Goal: Information Seeking & Learning: Learn about a topic

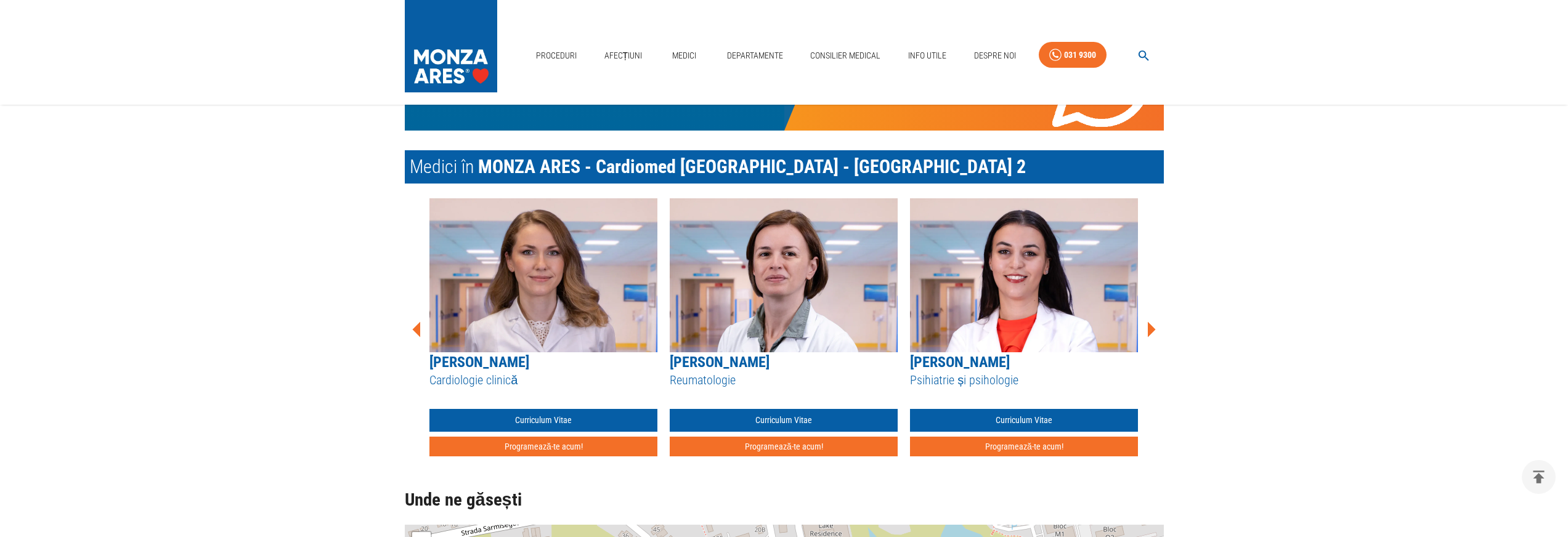
scroll to position [498, 0]
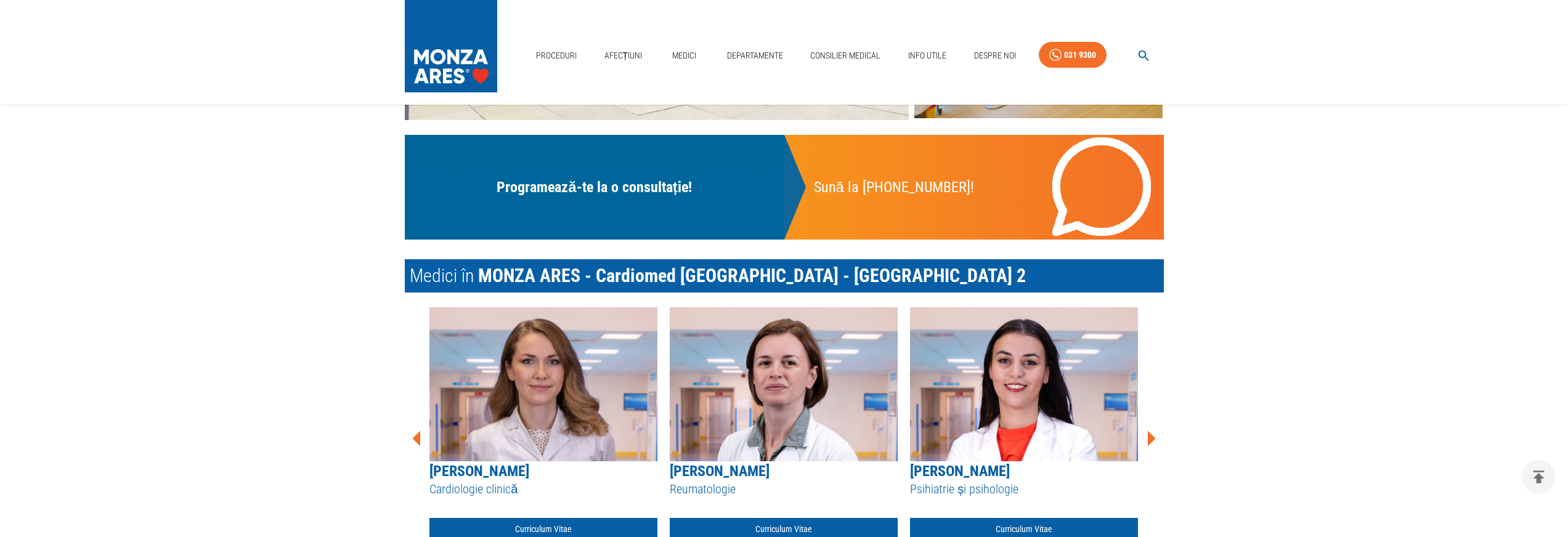
click at [649, 209] on div "Programează-te la o consultație!" at bounding box center [595, 188] width 350 height 75
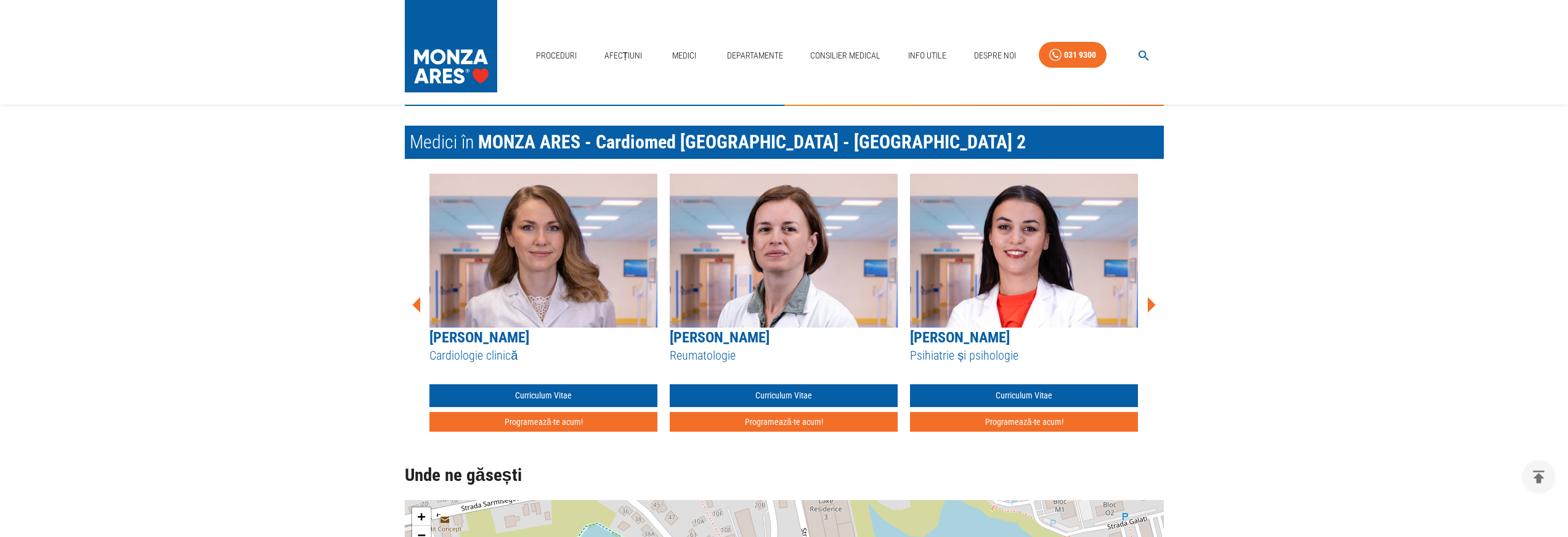
scroll to position [971, 0]
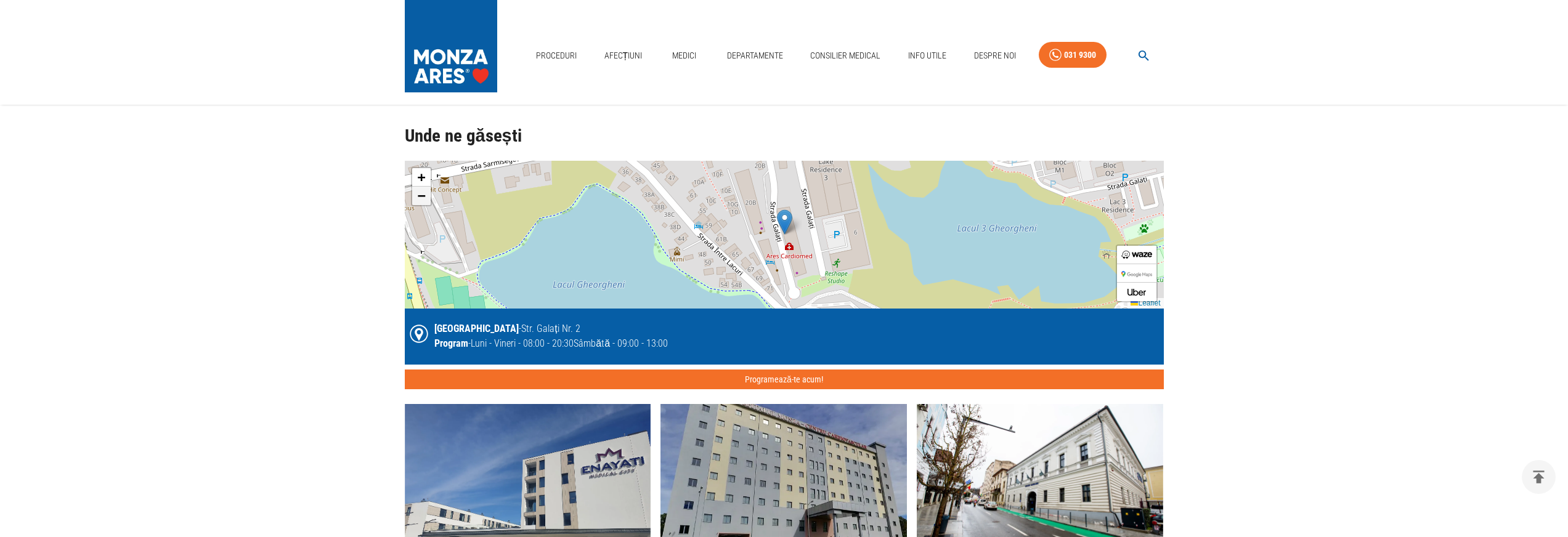
click at [417, 201] on span "−" at bounding box center [421, 195] width 8 height 16
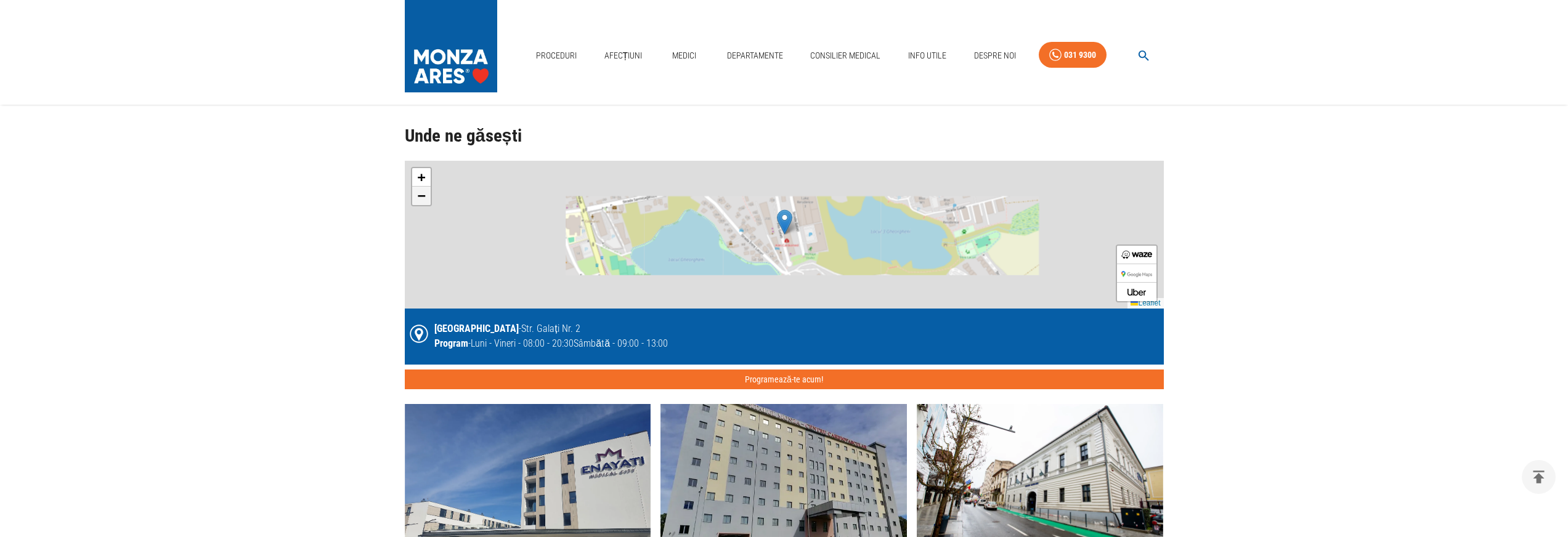
click at [417, 201] on span "−" at bounding box center [421, 195] width 8 height 16
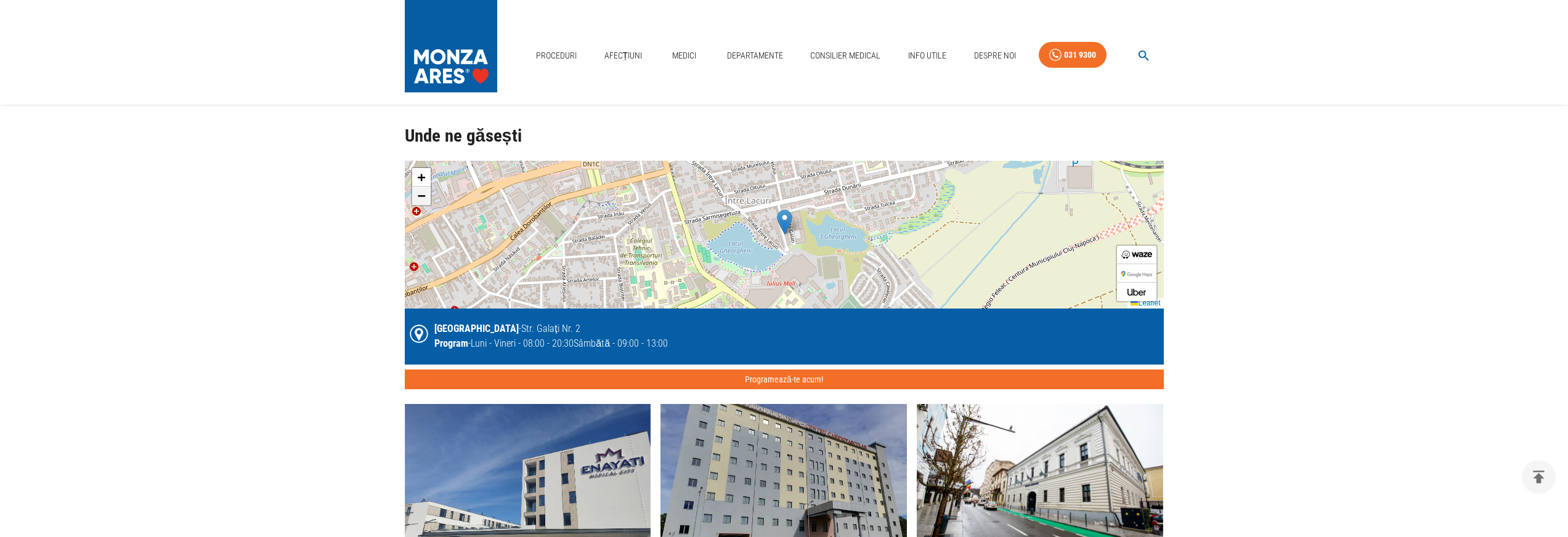
click at [417, 201] on span "−" at bounding box center [421, 195] width 8 height 16
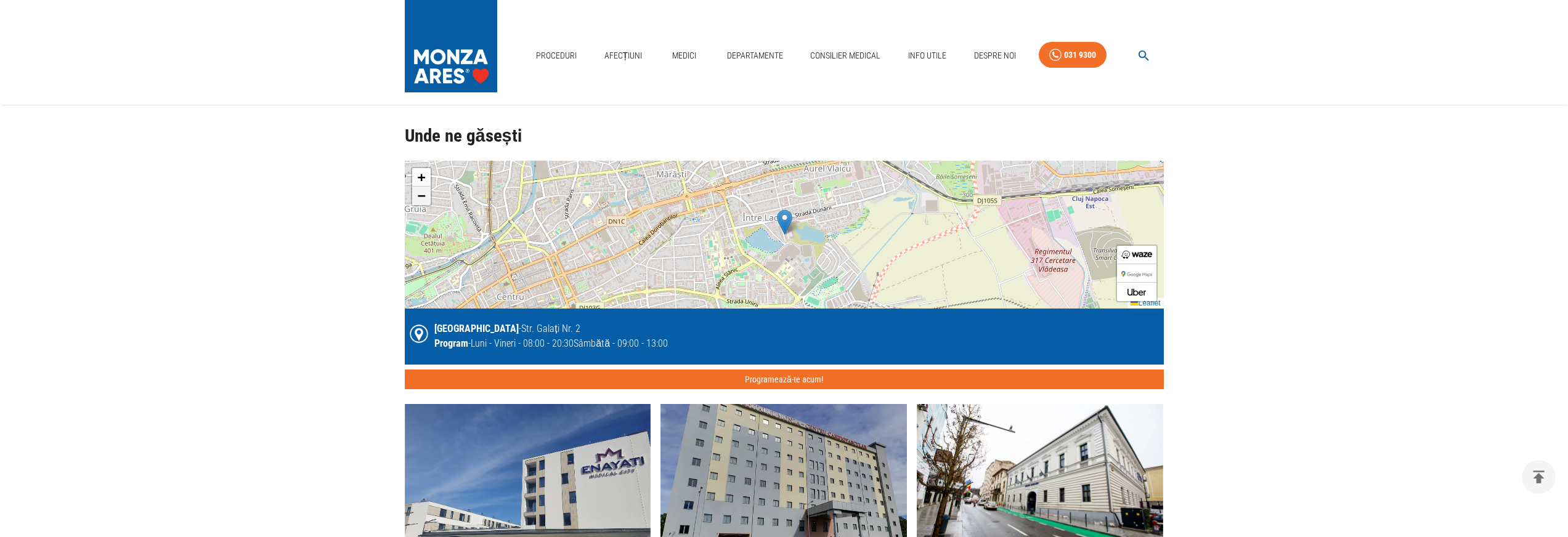
click at [417, 201] on span "−" at bounding box center [421, 195] width 8 height 16
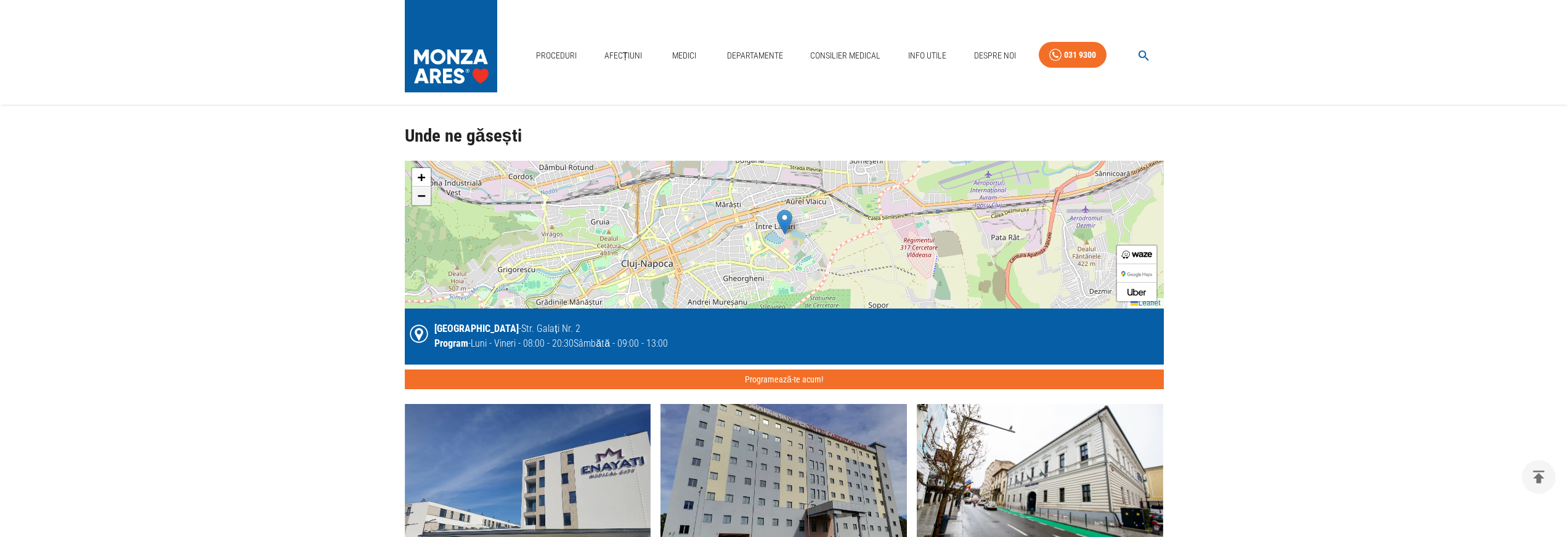
click at [417, 201] on span "−" at bounding box center [421, 195] width 8 height 16
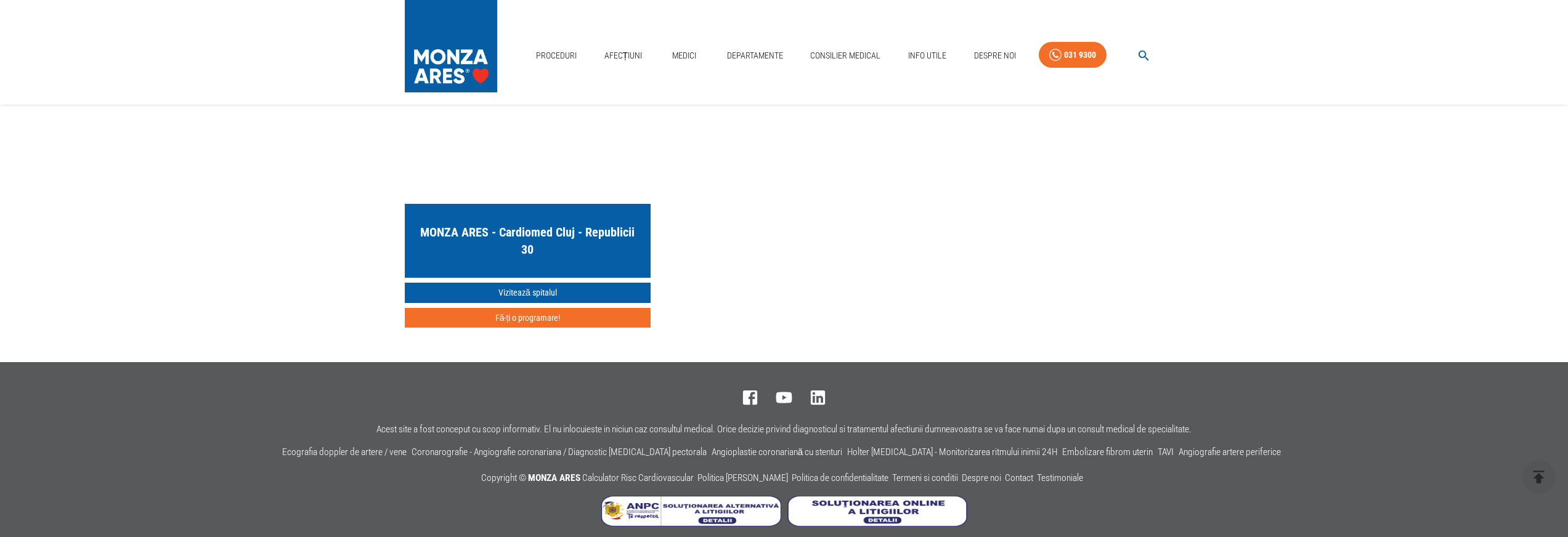
scroll to position [1775, 0]
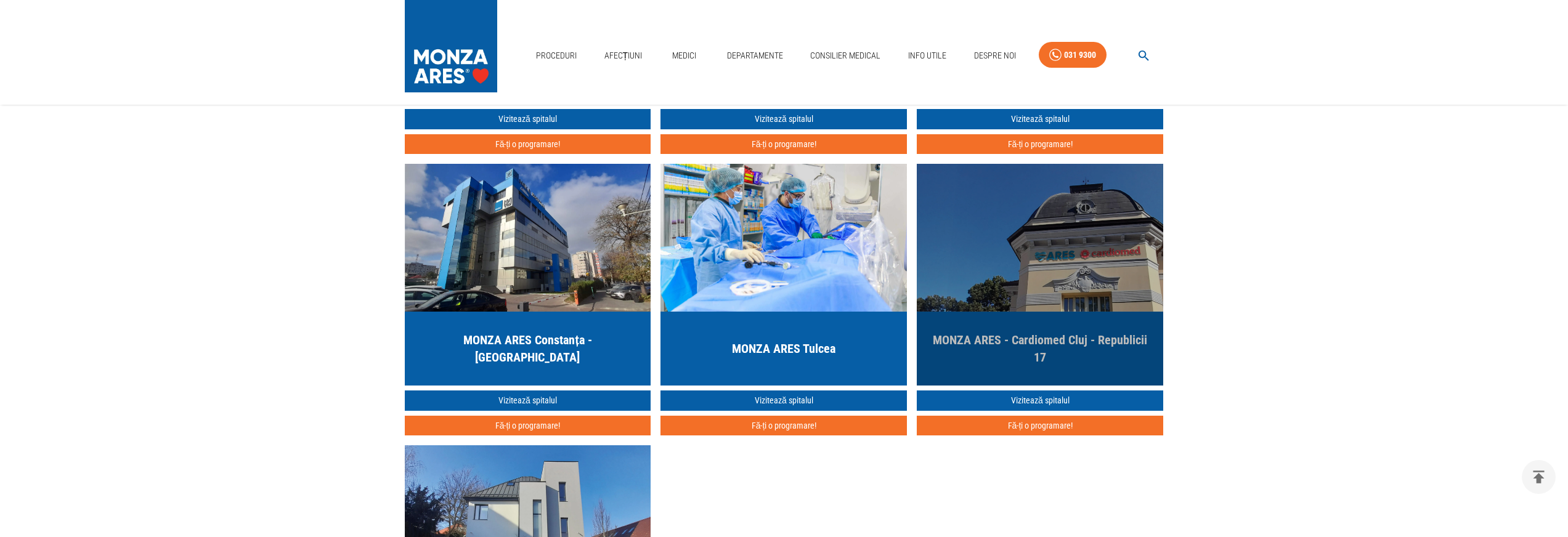
click at [1034, 278] on img "button" at bounding box center [1040, 238] width 246 height 148
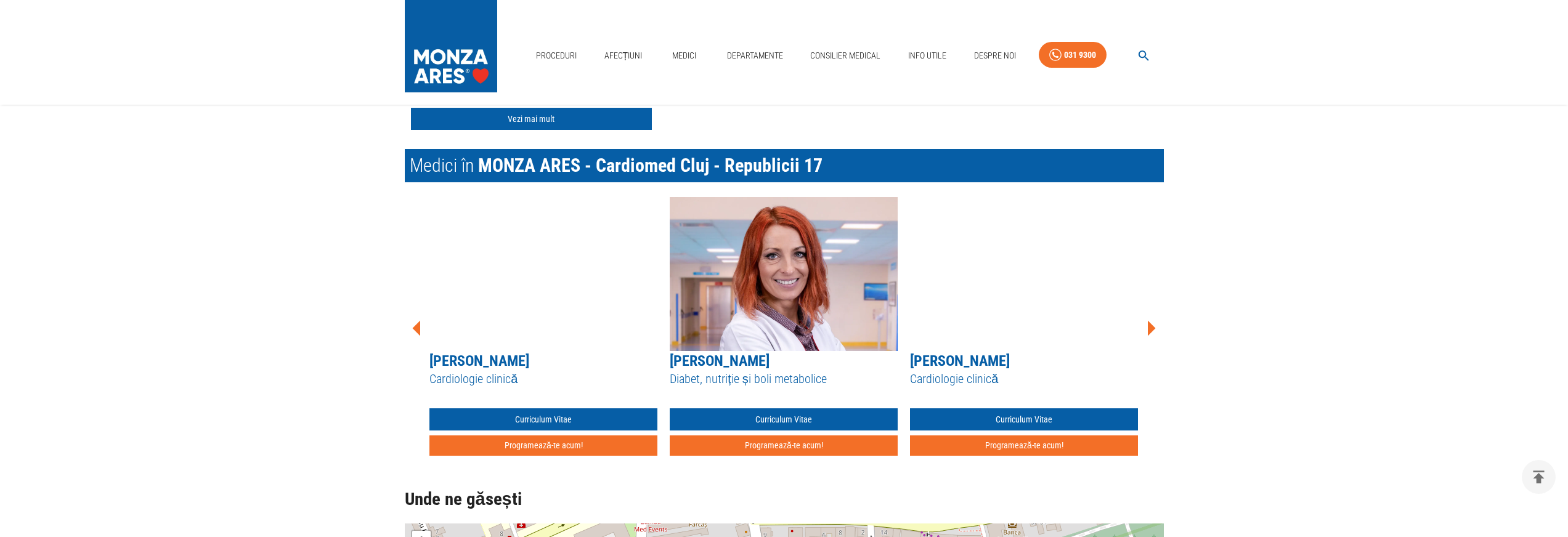
scroll to position [986, 0]
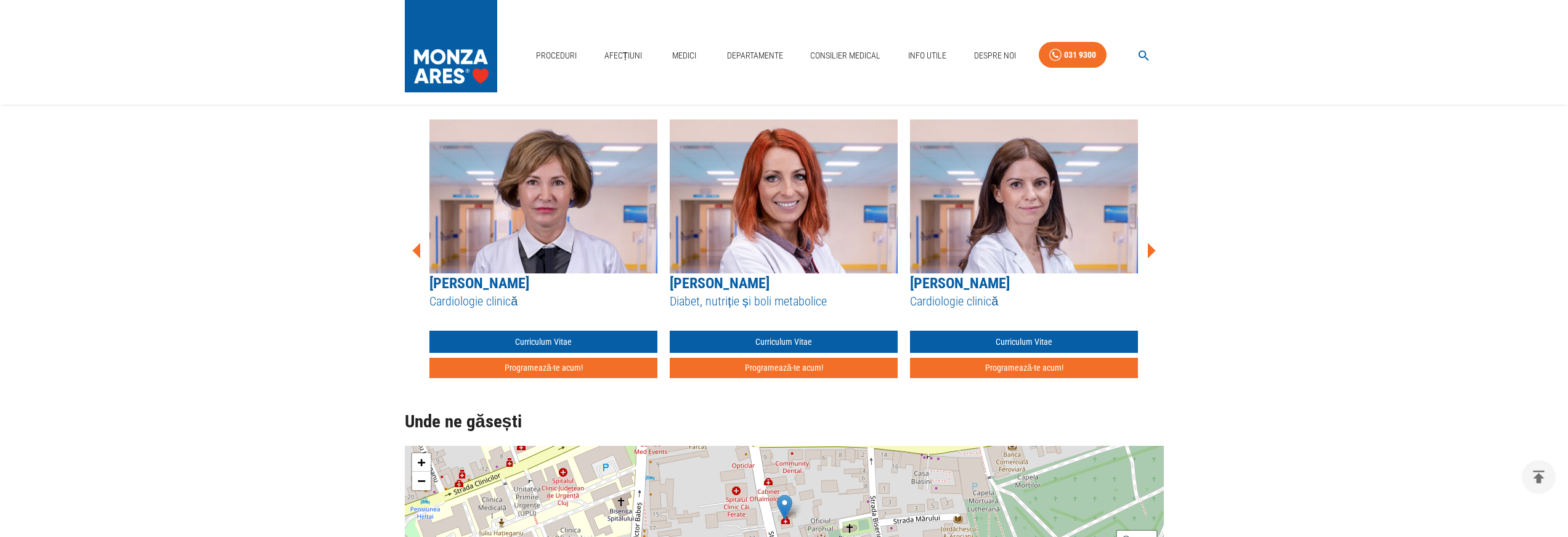
click at [1150, 247] on icon at bounding box center [1151, 251] width 8 height 16
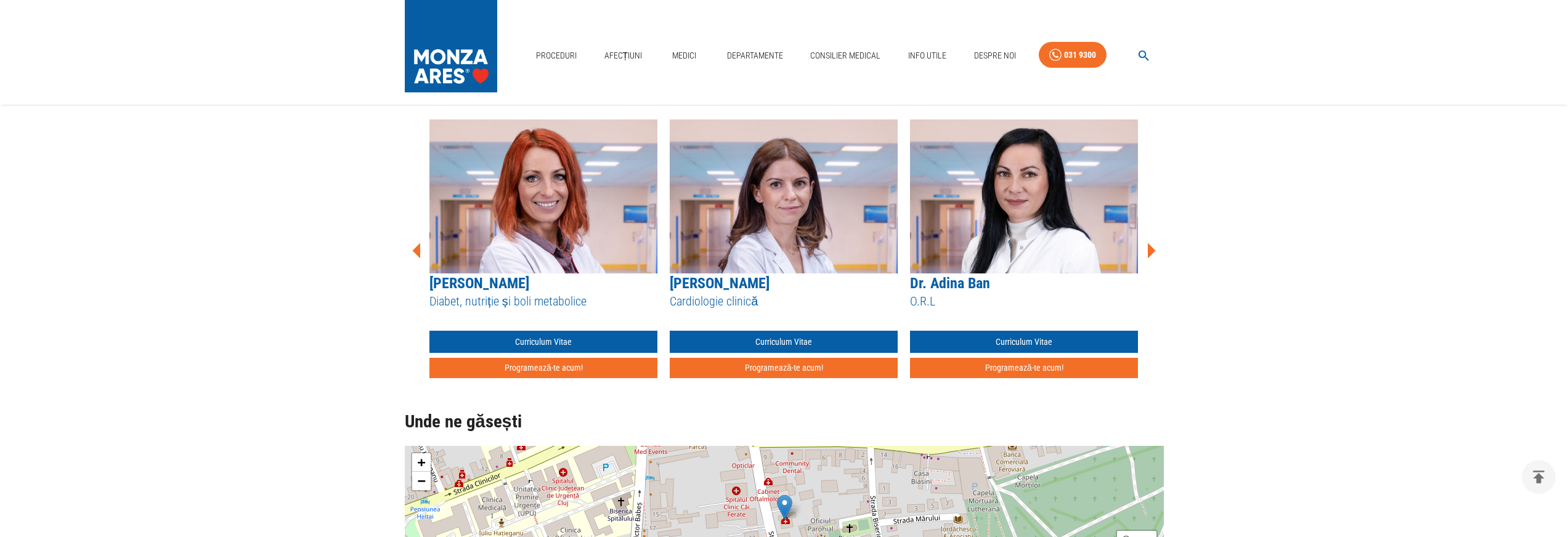
click at [1150, 247] on icon at bounding box center [1151, 251] width 8 height 16
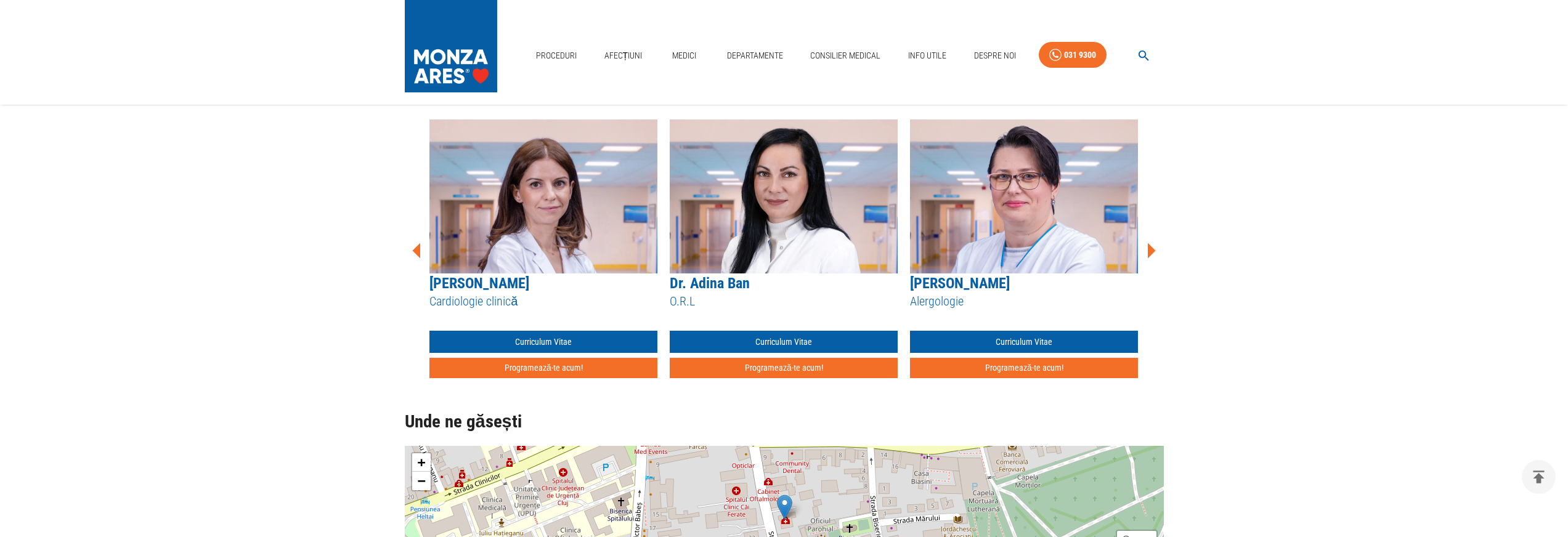
click at [1150, 247] on icon at bounding box center [1151, 251] width 8 height 16
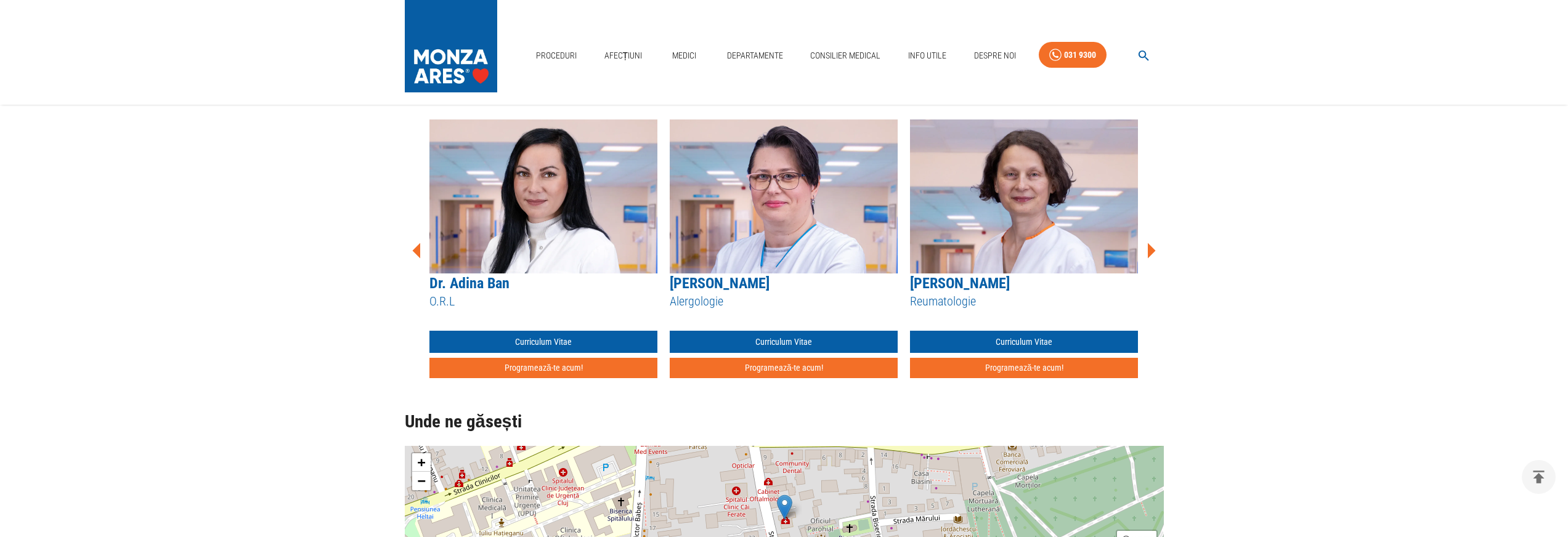
click at [1150, 247] on icon at bounding box center [1151, 251] width 8 height 16
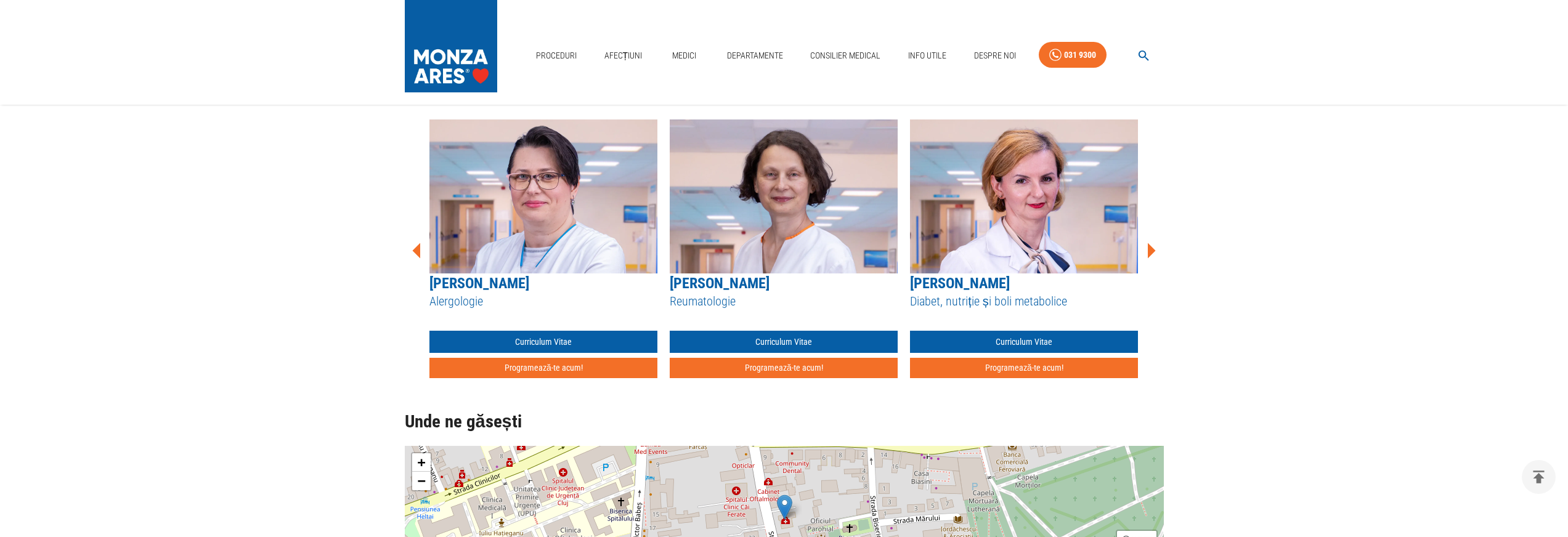
click at [1150, 247] on icon at bounding box center [1151, 251] width 8 height 16
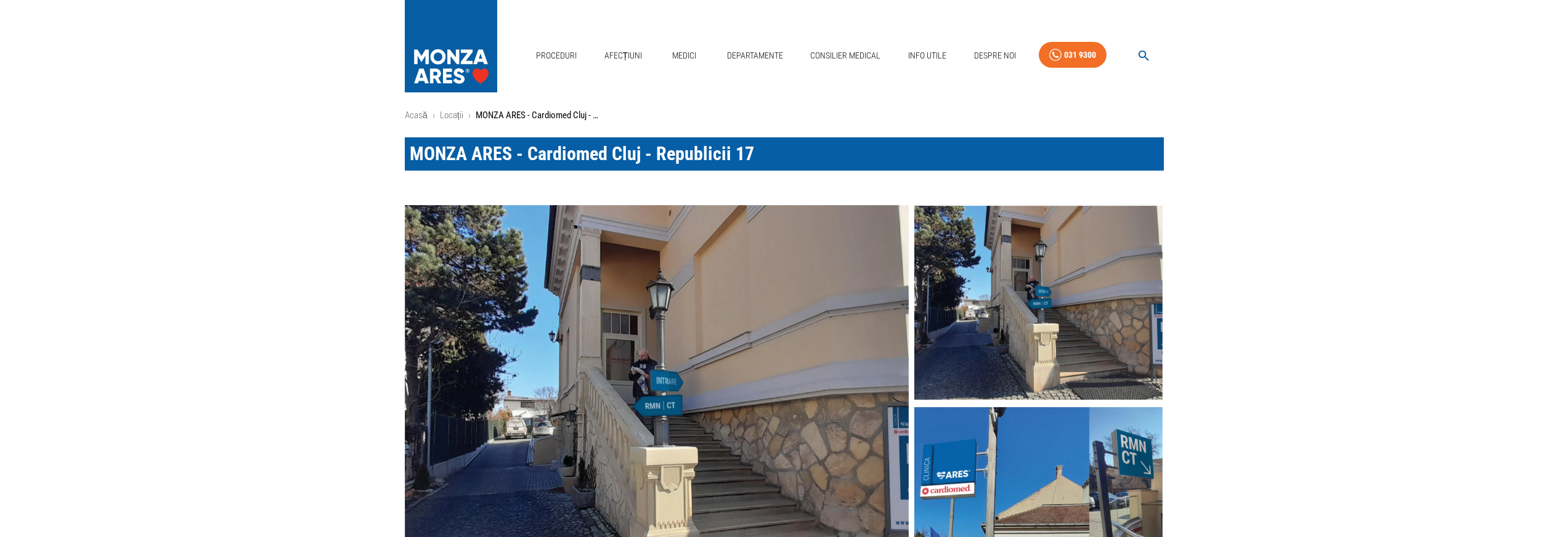
scroll to position [0, 0]
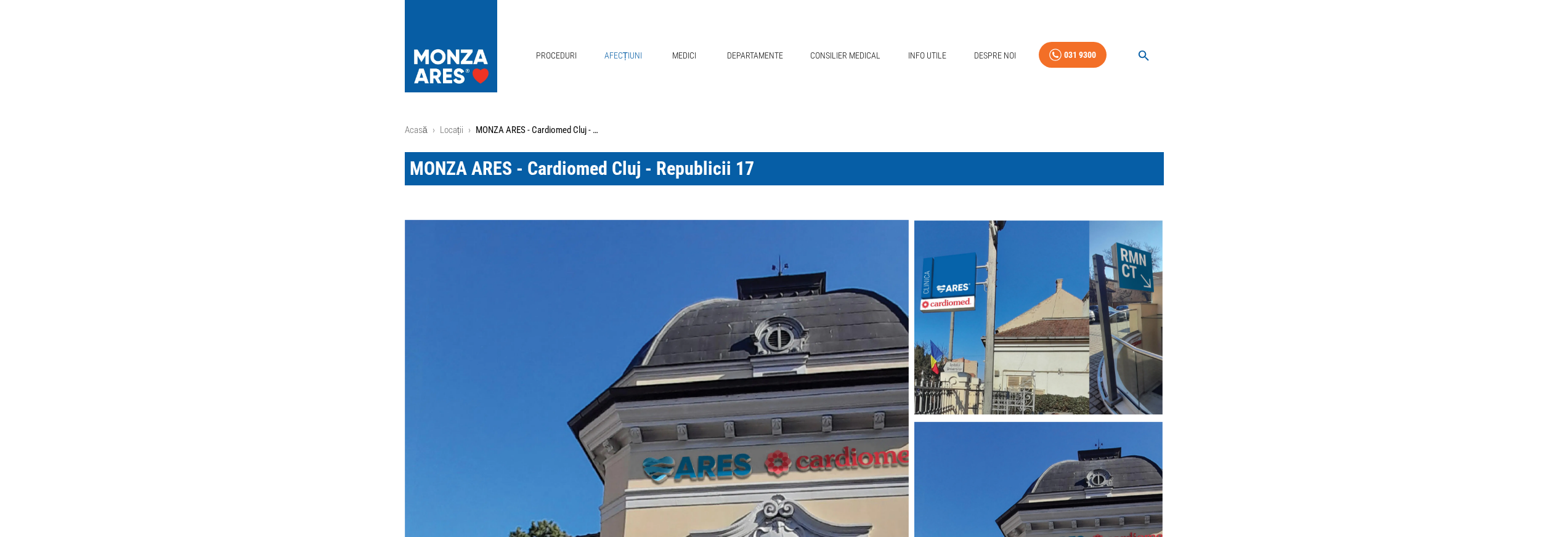
click at [633, 56] on link "Afecțiuni" at bounding box center [623, 56] width 48 height 25
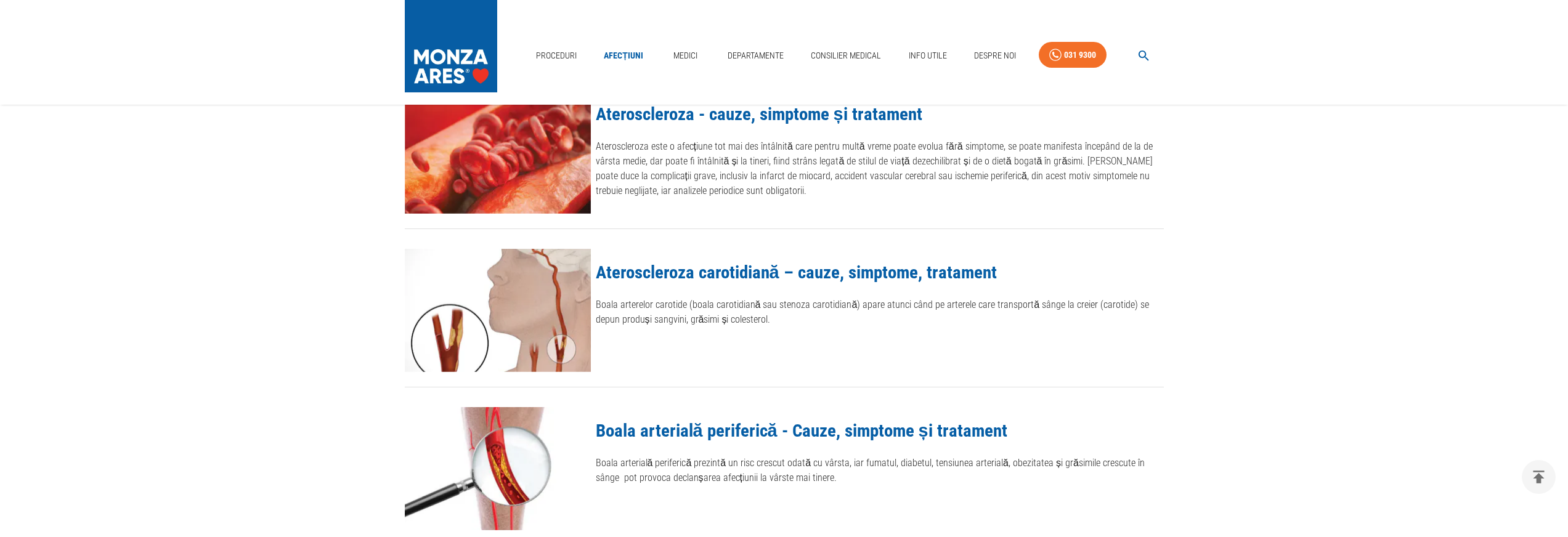
scroll to position [1070, 0]
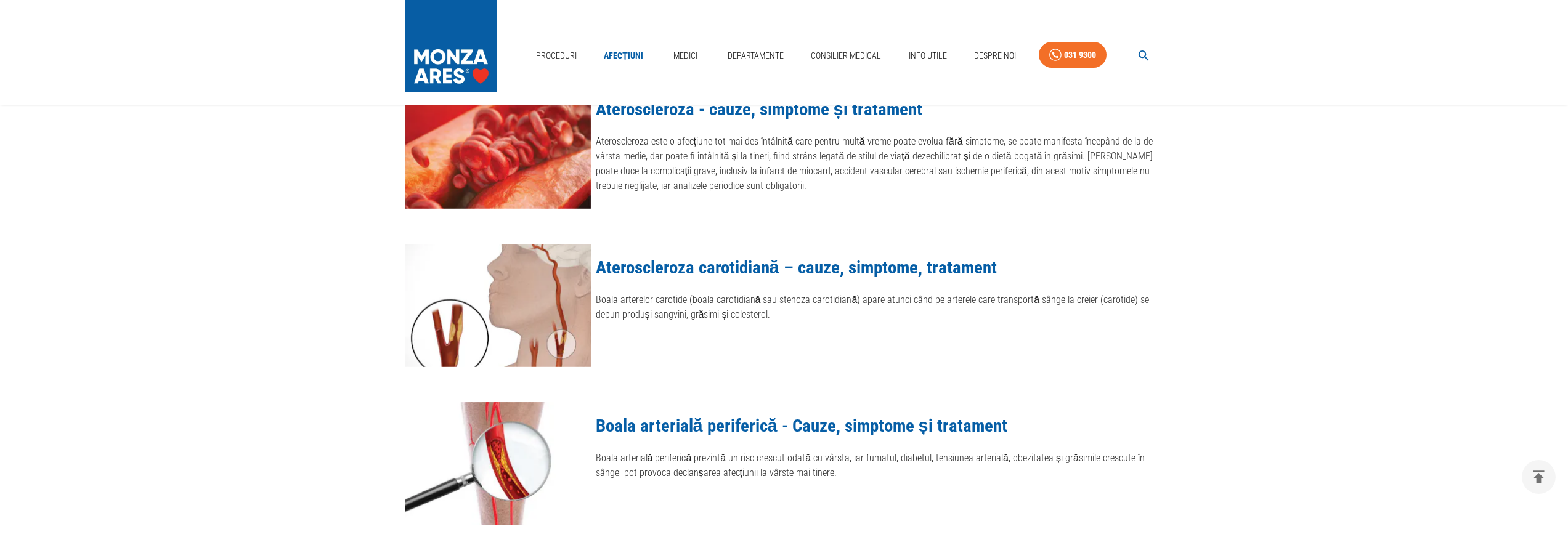
click at [750, 266] on link "Ateroscleroza carotidiană – cauze, simptome, tratament" at bounding box center [796, 267] width 401 height 21
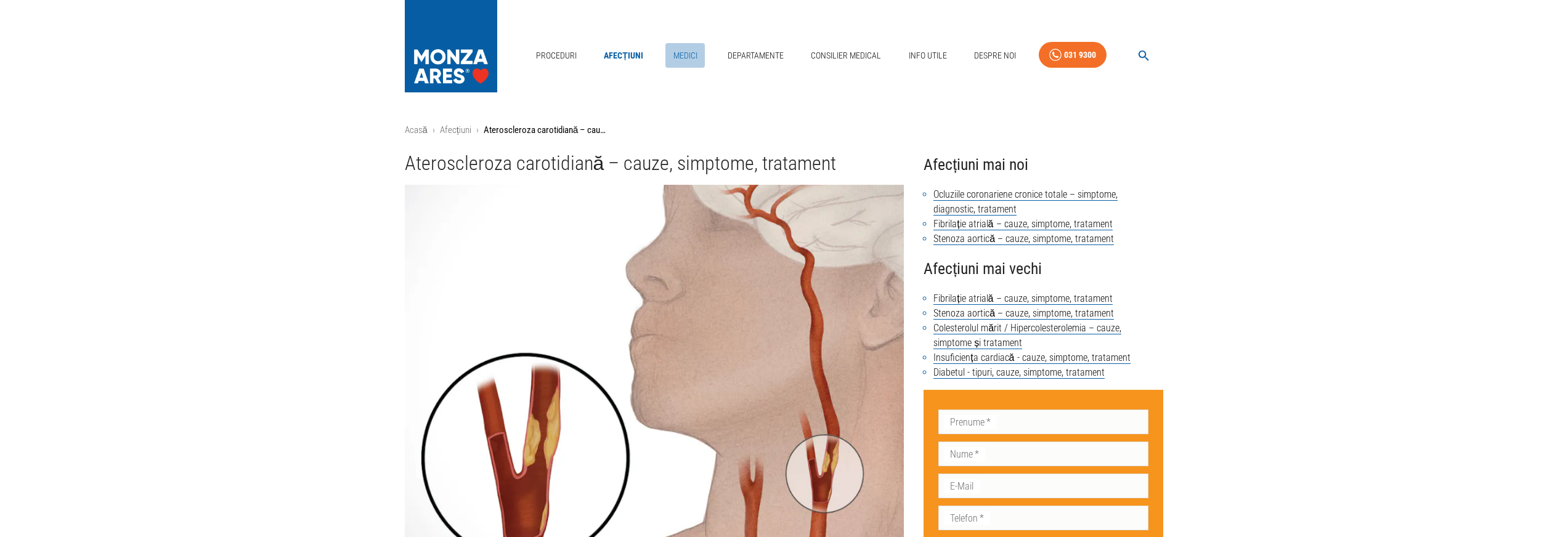
click at [700, 45] on link "Medici" at bounding box center [685, 56] width 39 height 25
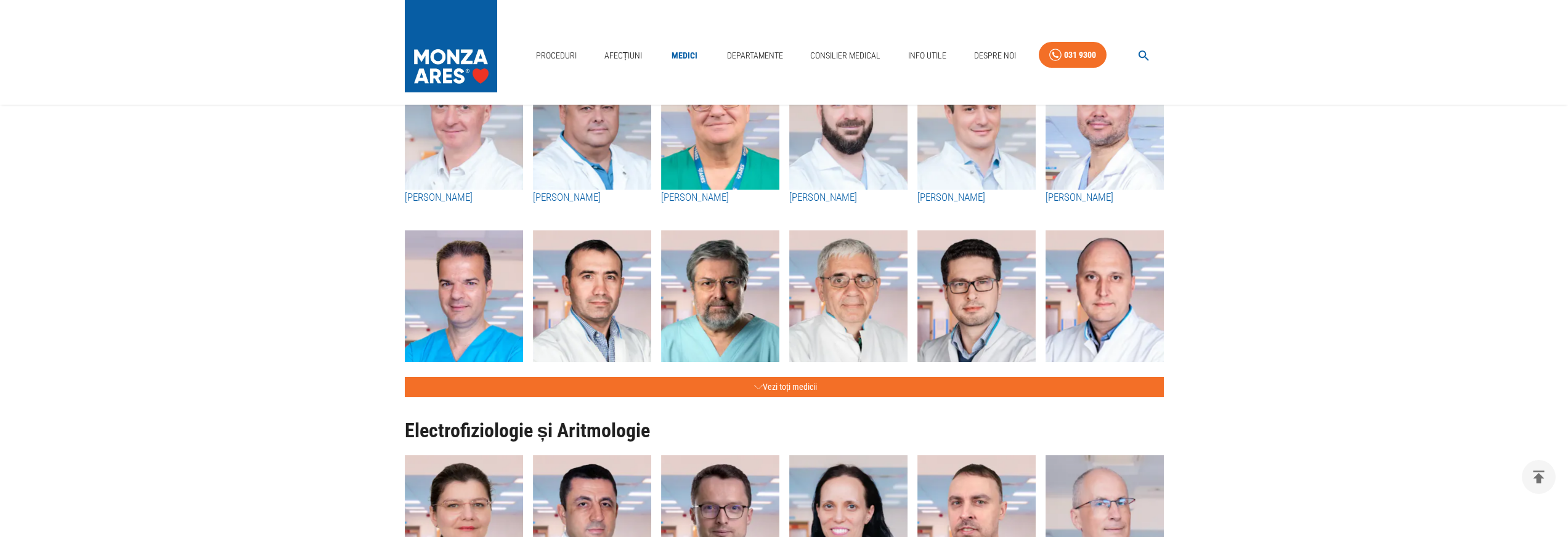
scroll to position [528, 0]
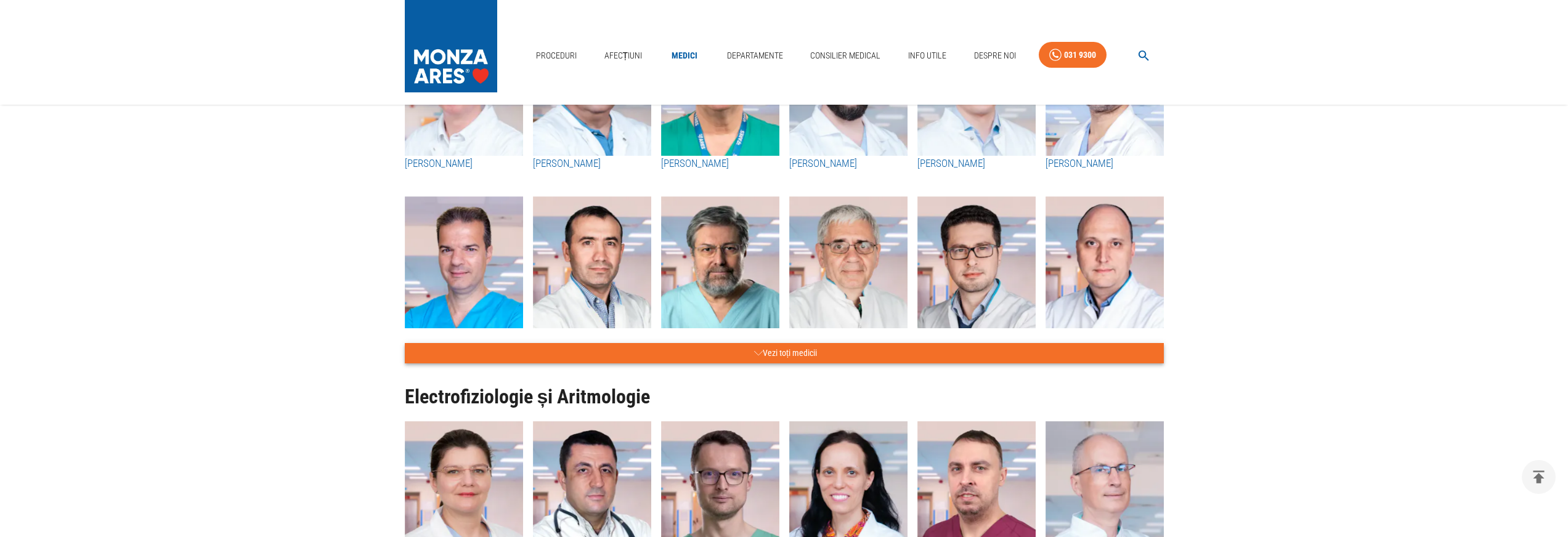
click at [786, 354] on button "Vezi toți medicii" at bounding box center [784, 353] width 759 height 20
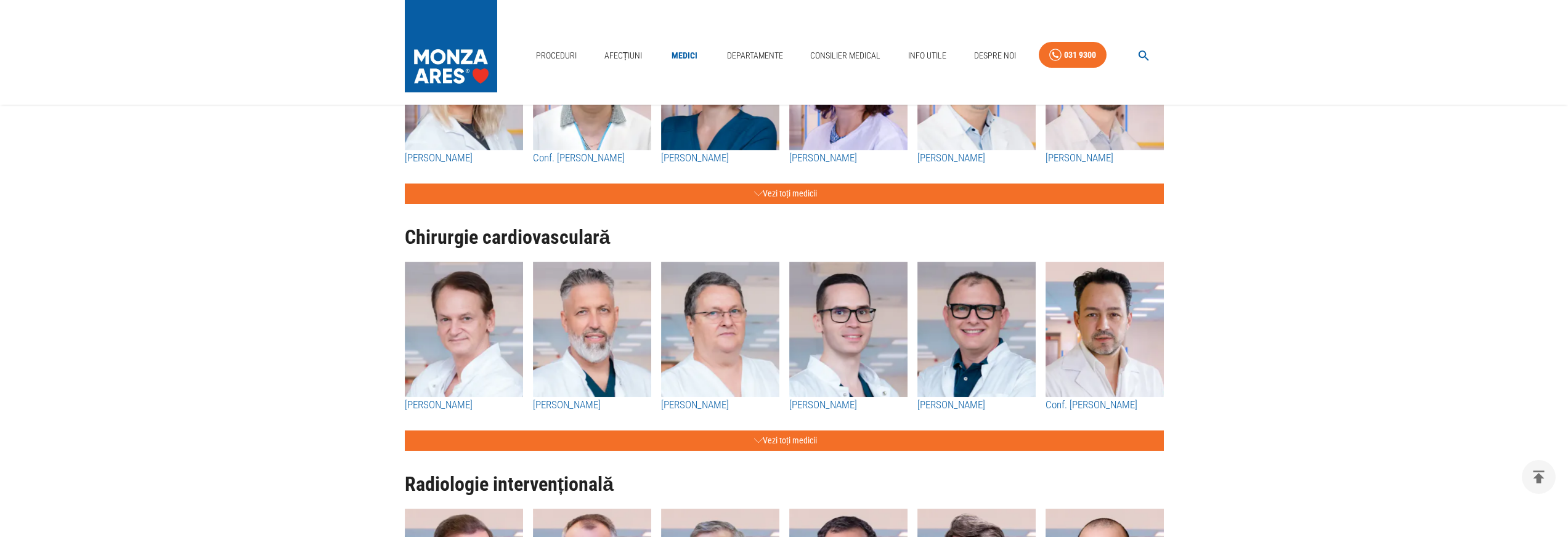
scroll to position [2125, 0]
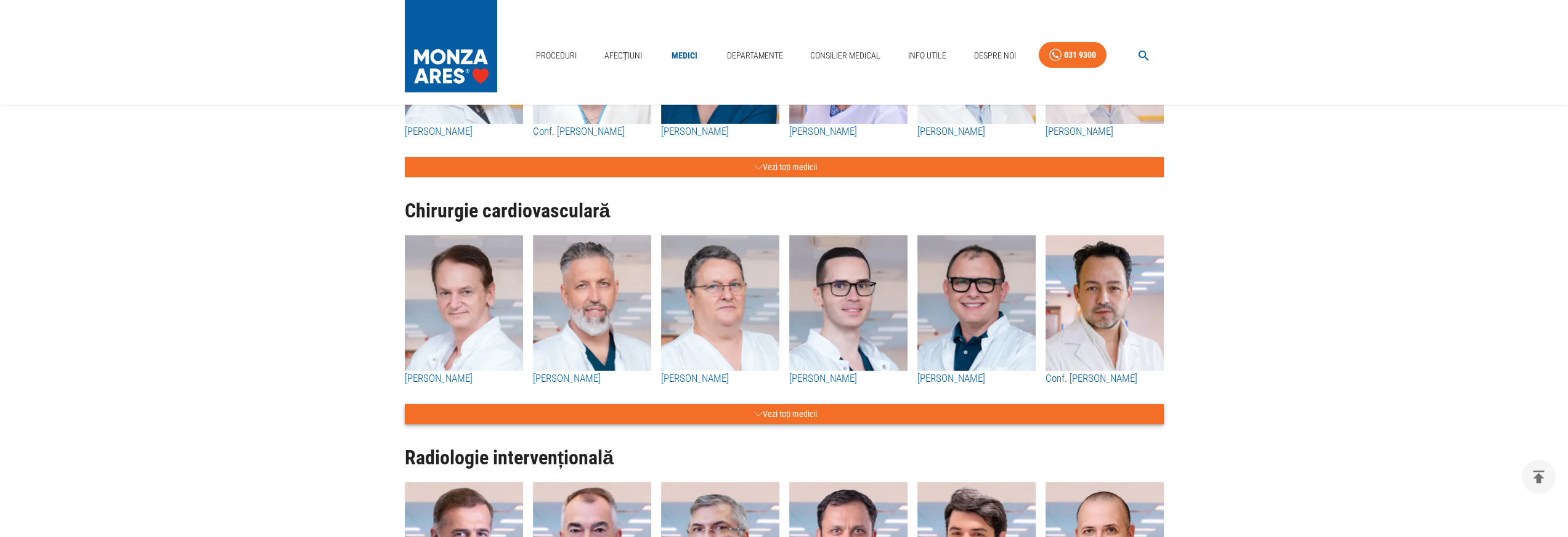
click at [805, 411] on button "Vezi toți medicii" at bounding box center [784, 415] width 759 height 20
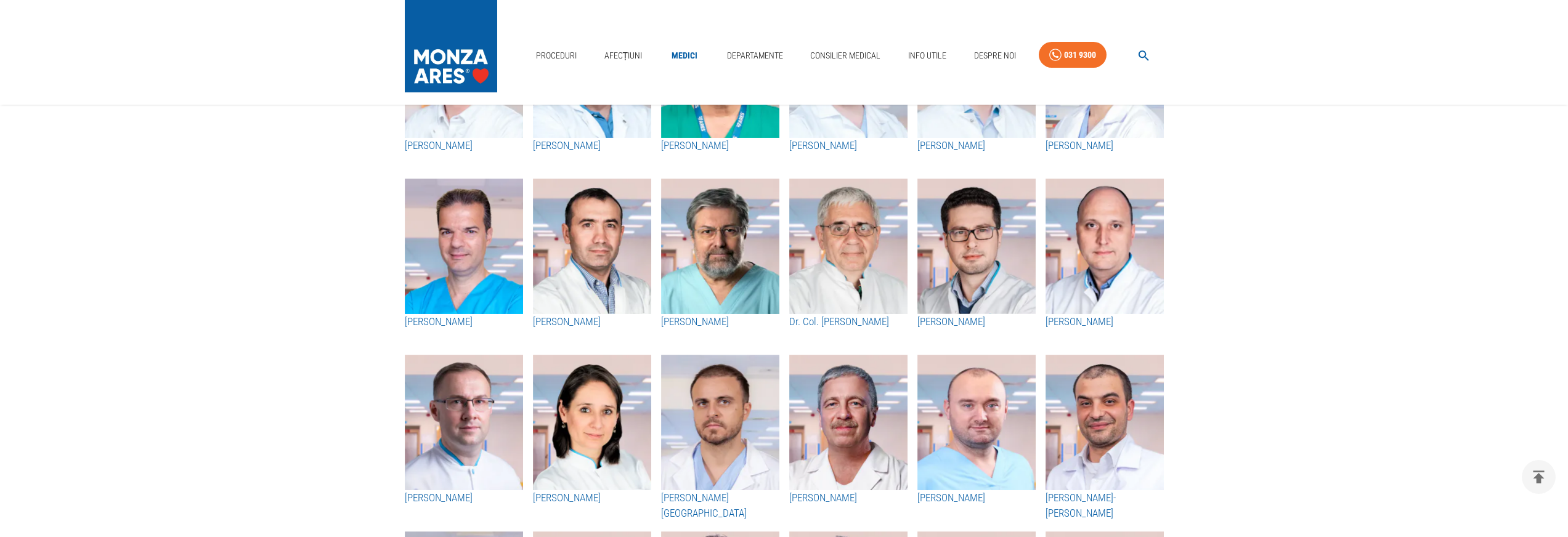
scroll to position [0, 0]
